Goal: Use online tool/utility: Utilize a website feature to perform a specific function

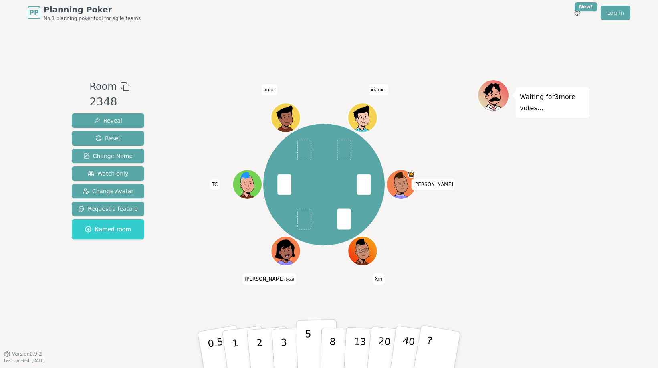
click at [307, 340] on p "5" at bounding box center [308, 349] width 7 height 43
click at [117, 120] on span "Reveal" at bounding box center [108, 121] width 28 height 8
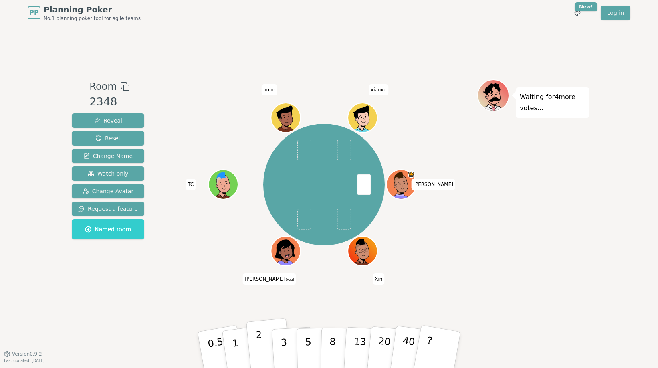
click at [262, 355] on p "2" at bounding box center [260, 351] width 10 height 44
click at [112, 119] on span "Reveal" at bounding box center [108, 121] width 28 height 8
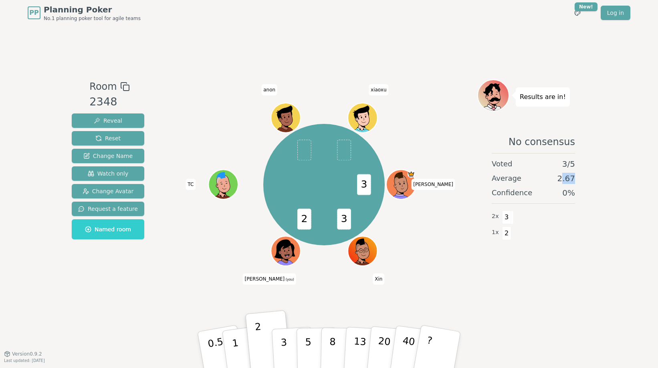
drag, startPoint x: 572, startPoint y: 180, endPoint x: 561, endPoint y: 179, distance: 10.9
click at [561, 178] on div "No consensus Voted 3 / 5 Average 2.67 Confidence 0 % 2 x 3 1 x 2" at bounding box center [533, 207] width 112 height 160
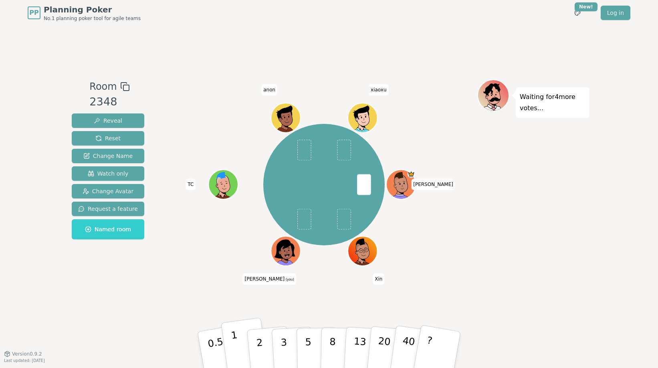
click at [240, 345] on button "1" at bounding box center [245, 349] width 48 height 65
click at [106, 117] on span "Reveal" at bounding box center [108, 121] width 28 height 8
click at [470, 255] on div "Evan Xin Sam (you) TC anon xiaoxu" at bounding box center [324, 185] width 307 height 182
click at [261, 339] on button "2" at bounding box center [269, 350] width 46 height 64
click at [117, 123] on span "Reveal" at bounding box center [108, 121] width 28 height 8
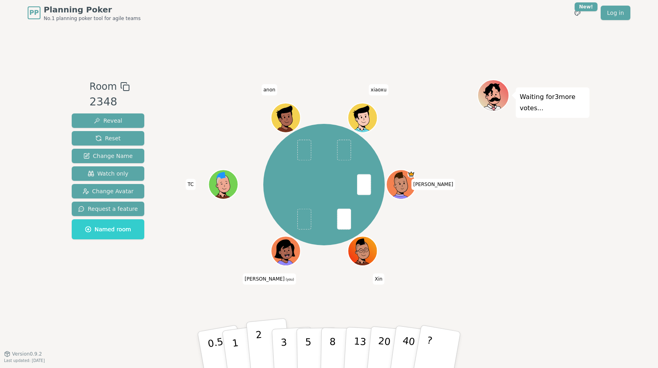
click at [259, 337] on p "2" at bounding box center [260, 351] width 10 height 44
click at [107, 122] on span "Reveal" at bounding box center [108, 121] width 28 height 8
click at [259, 342] on p "2" at bounding box center [260, 351] width 10 height 44
drag, startPoint x: 115, startPoint y: 123, endPoint x: 129, endPoint y: 110, distance: 19.3
click at [115, 122] on span "Reveal" at bounding box center [108, 121] width 28 height 8
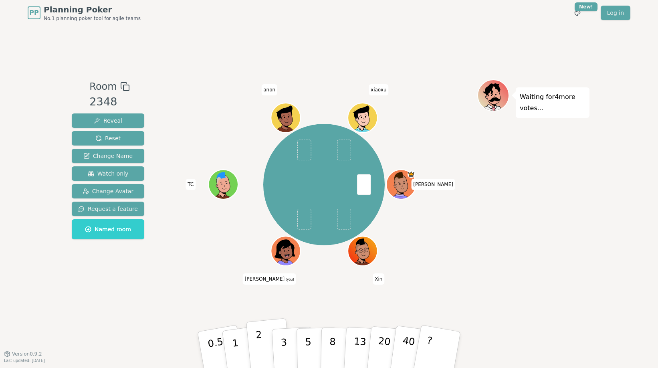
click at [256, 337] on p "2" at bounding box center [260, 351] width 10 height 44
drag, startPoint x: 110, startPoint y: 118, endPoint x: 129, endPoint y: 97, distance: 28.6
click at [110, 117] on span "Reveal" at bounding box center [108, 121] width 28 height 8
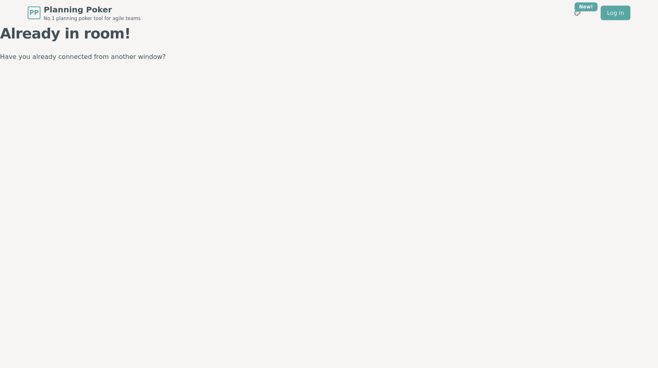
click at [464, 103] on div "PP Planning Poker No.1 planning poker tool for agile teams Toggle theme New! Lo…" at bounding box center [329, 184] width 658 height 368
